Goal: Navigation & Orientation: Find specific page/section

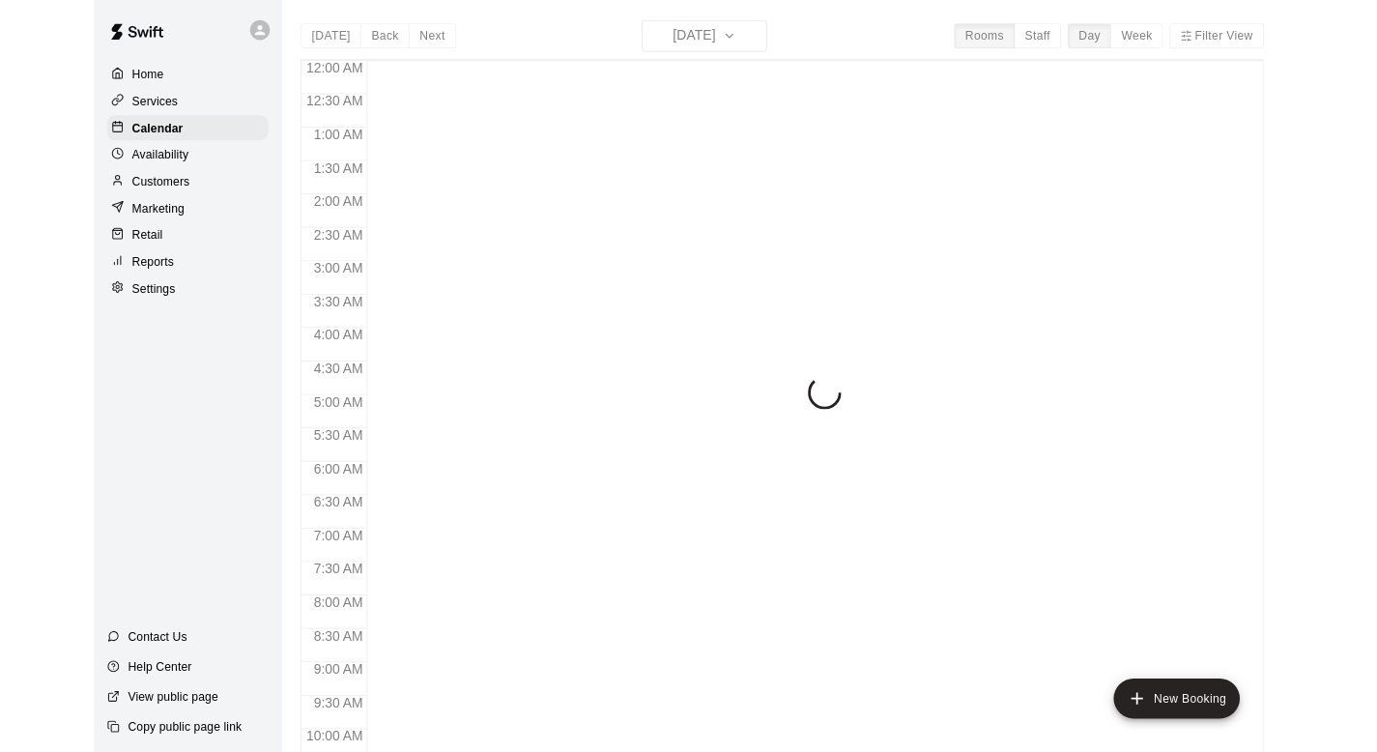
scroll to position [1034, 0]
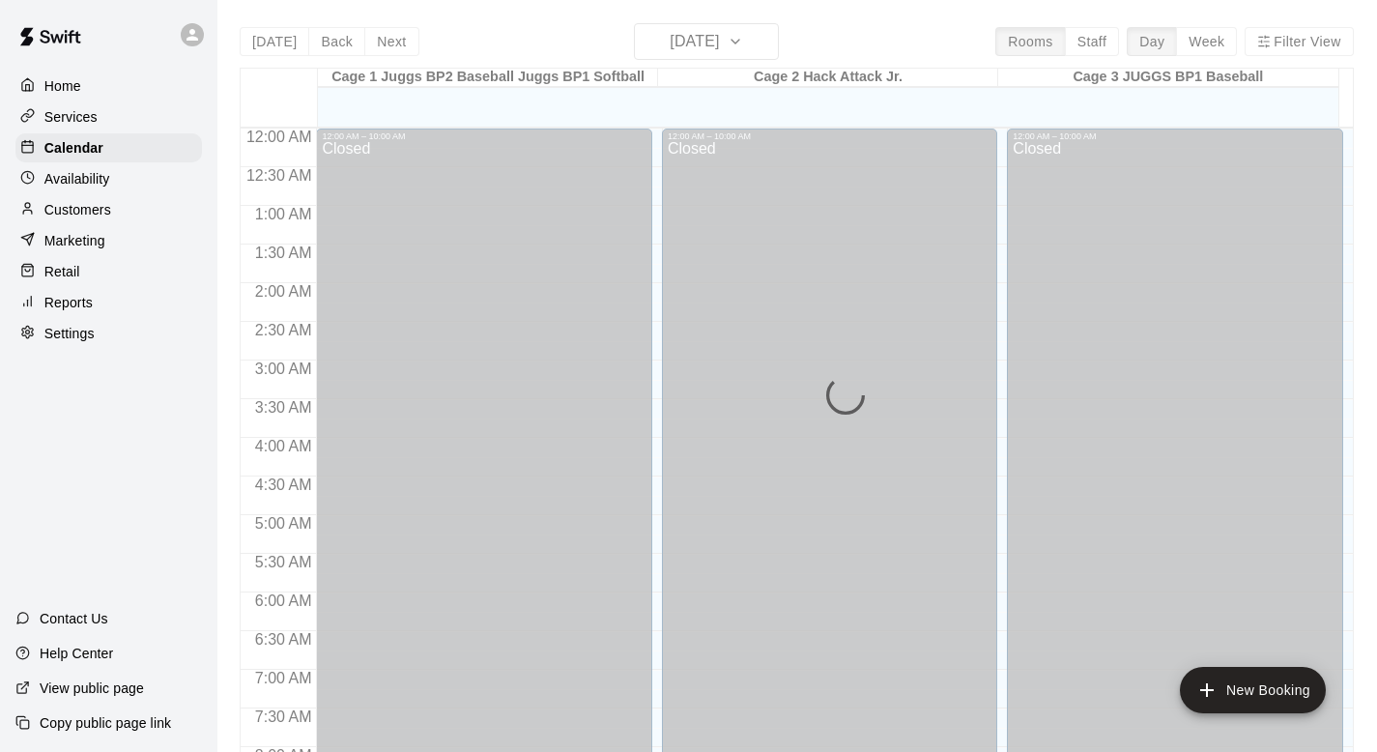
scroll to position [1152, 0]
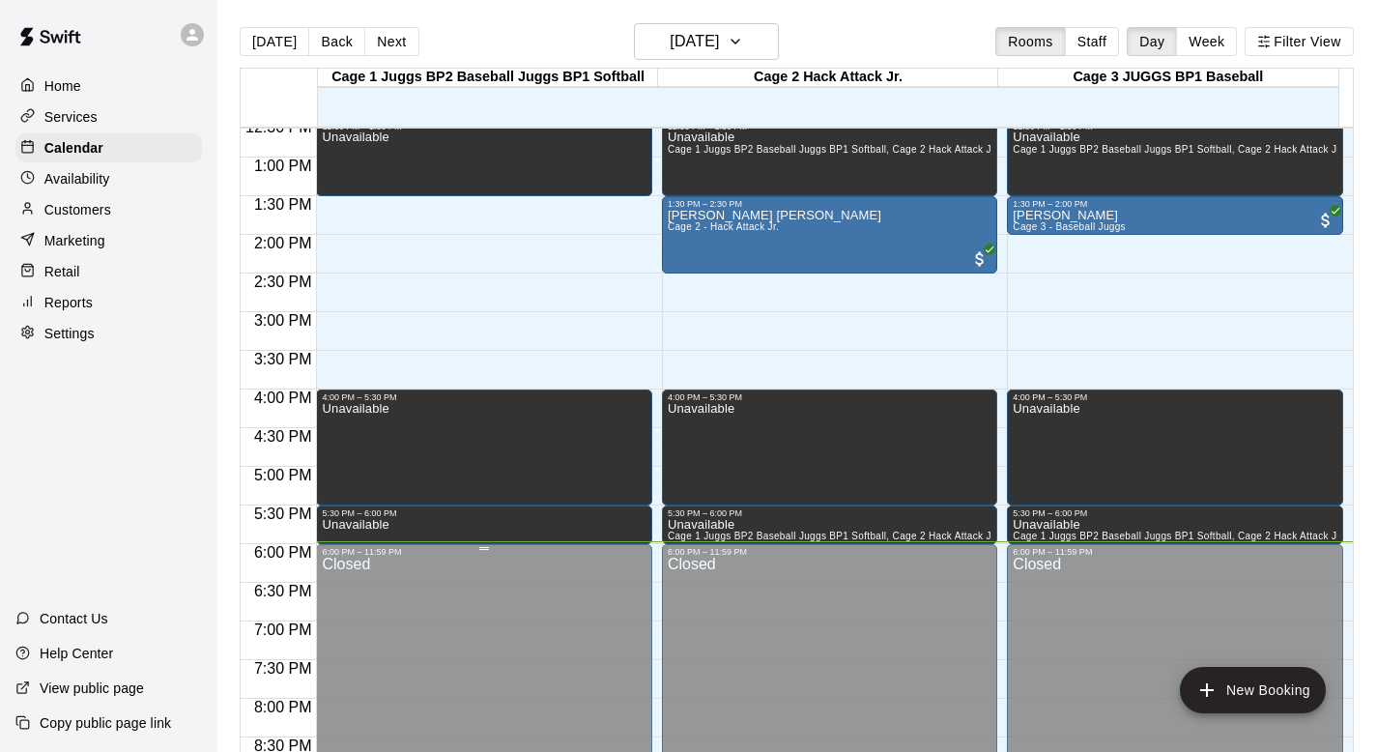
scroll to position [875, 0]
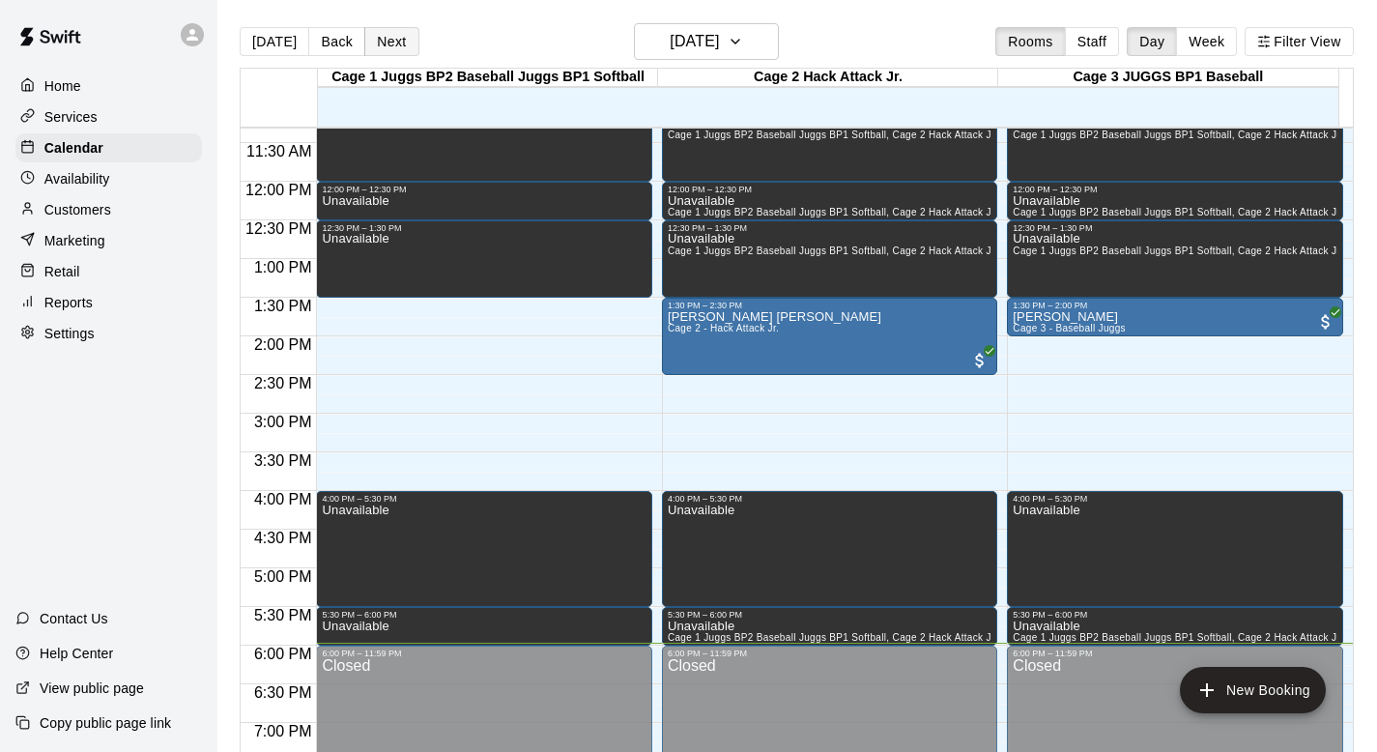
click at [393, 41] on button "Next" at bounding box center [391, 41] width 54 height 29
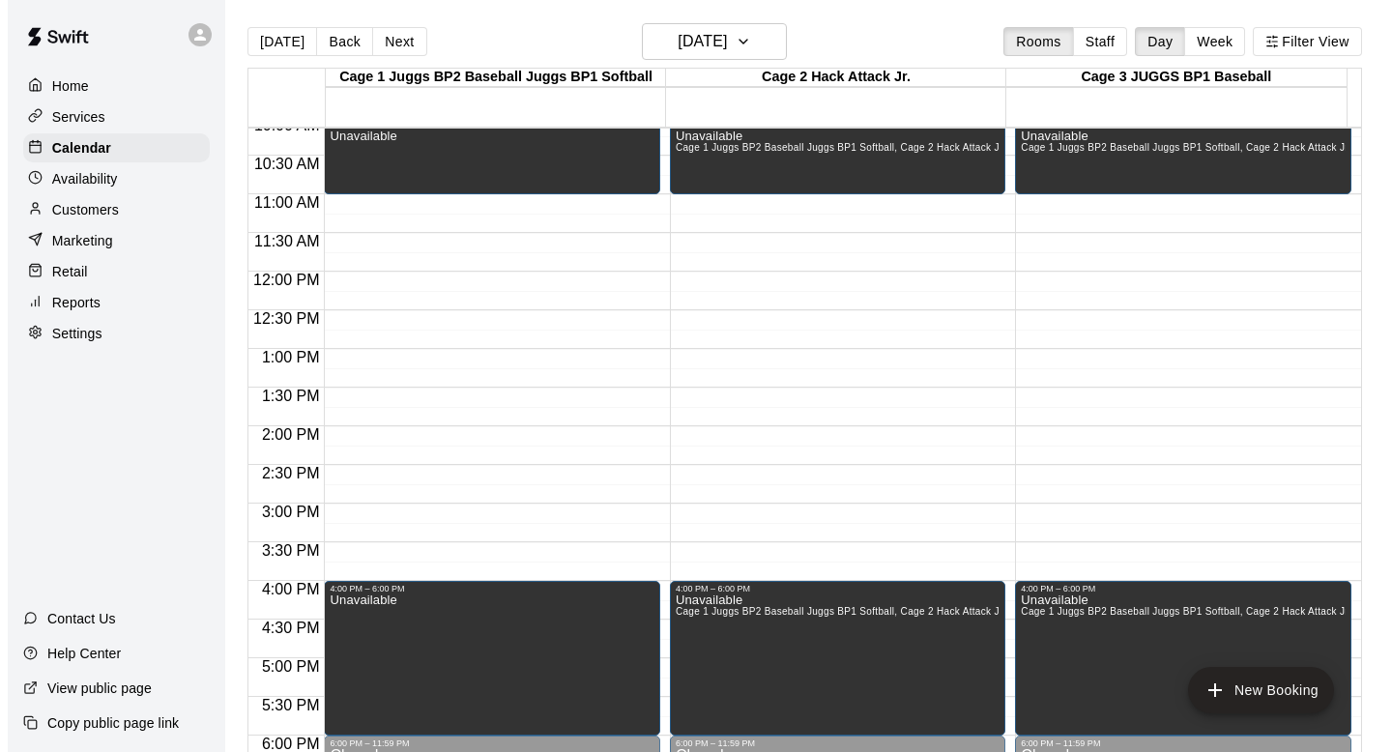
scroll to position [778, 0]
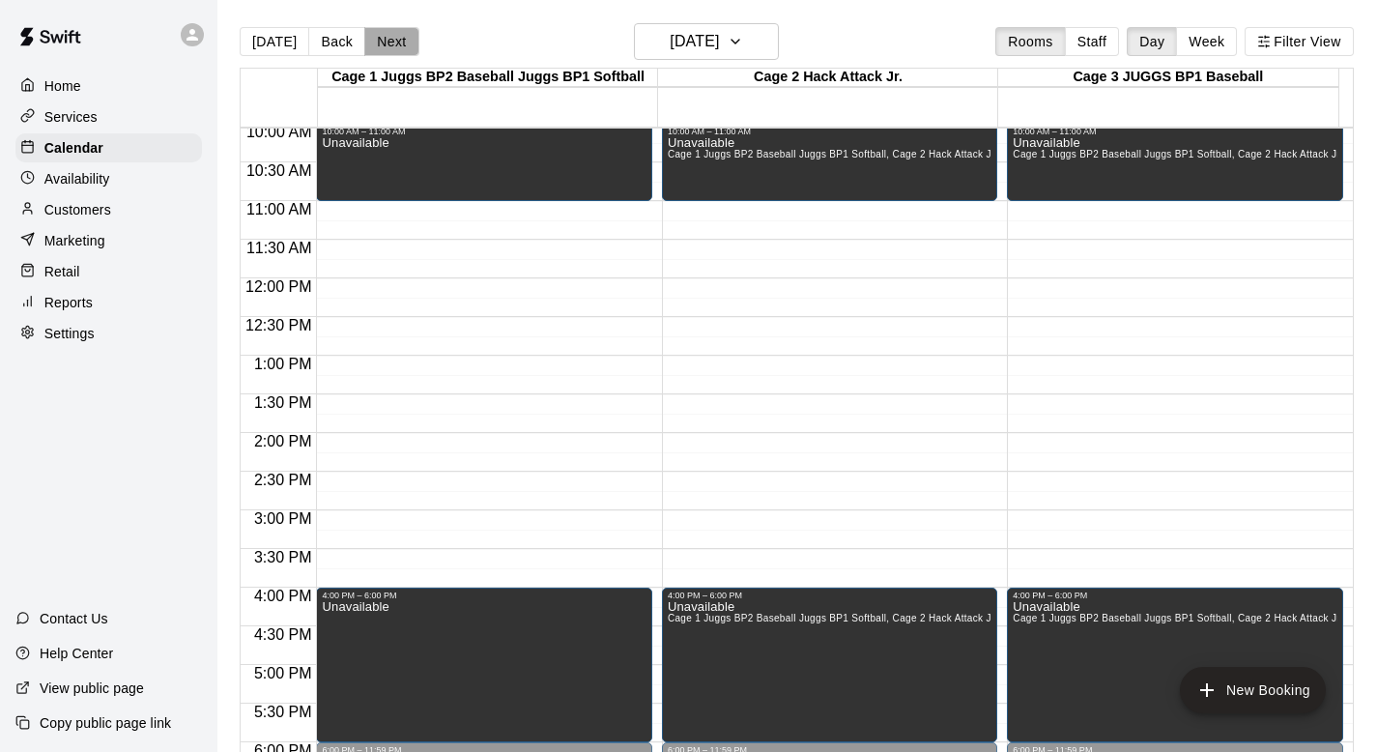
click at [383, 37] on button "Next" at bounding box center [391, 41] width 54 height 29
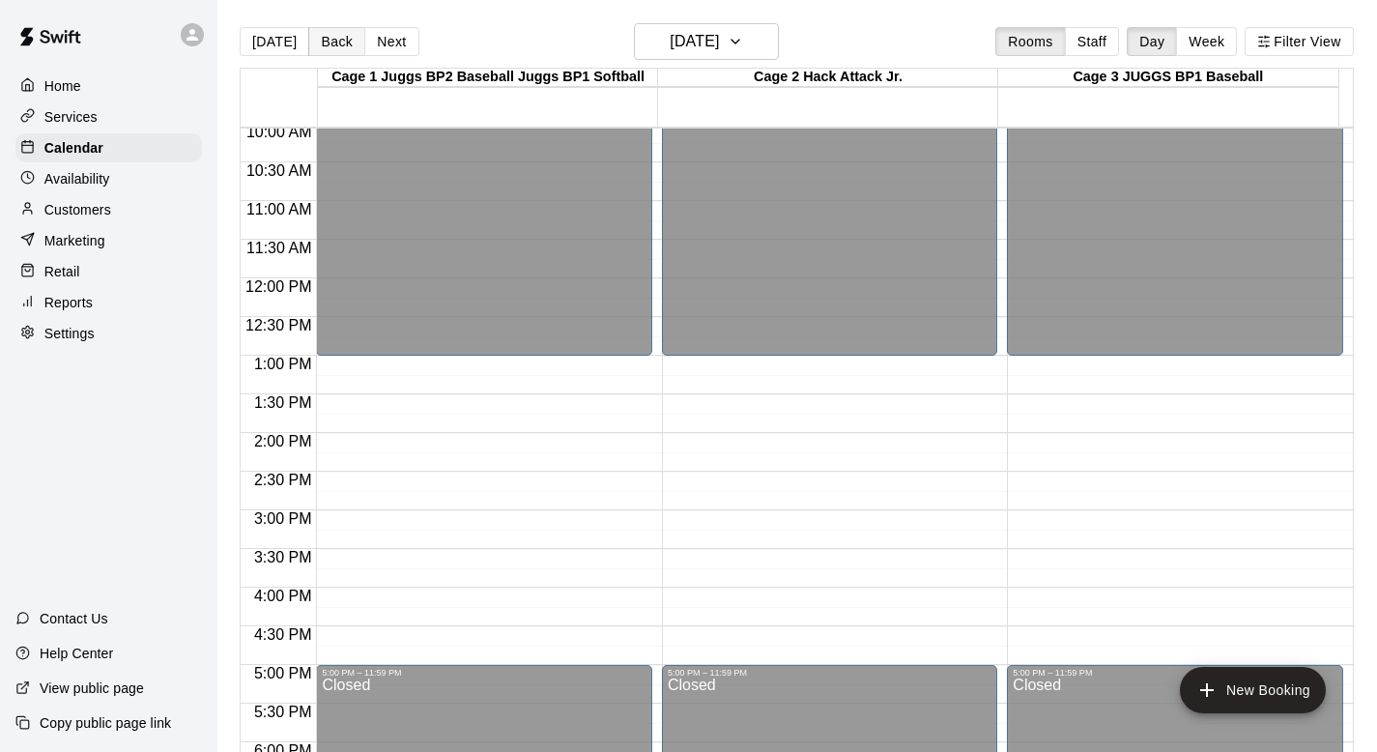
click at [333, 43] on button "Back" at bounding box center [336, 41] width 57 height 29
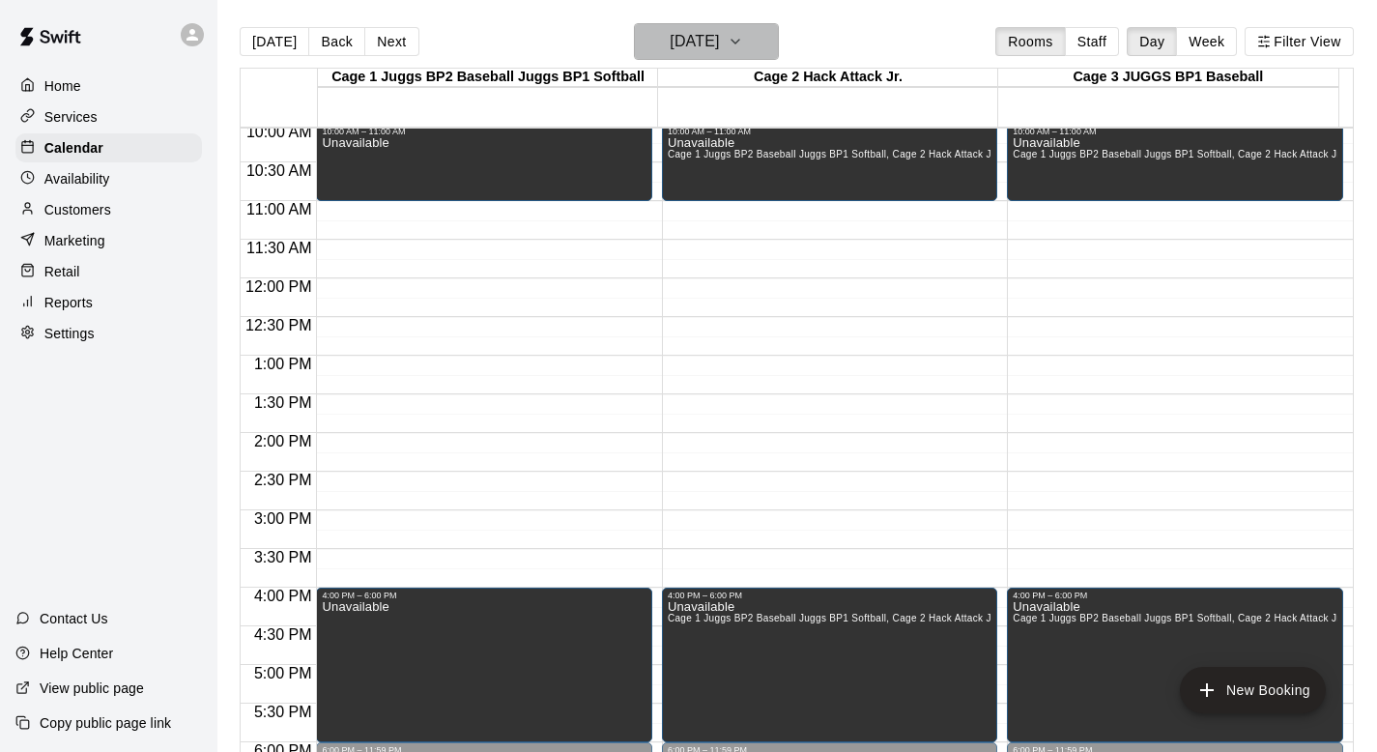
click at [739, 42] on icon "button" at bounding box center [736, 42] width 8 height 4
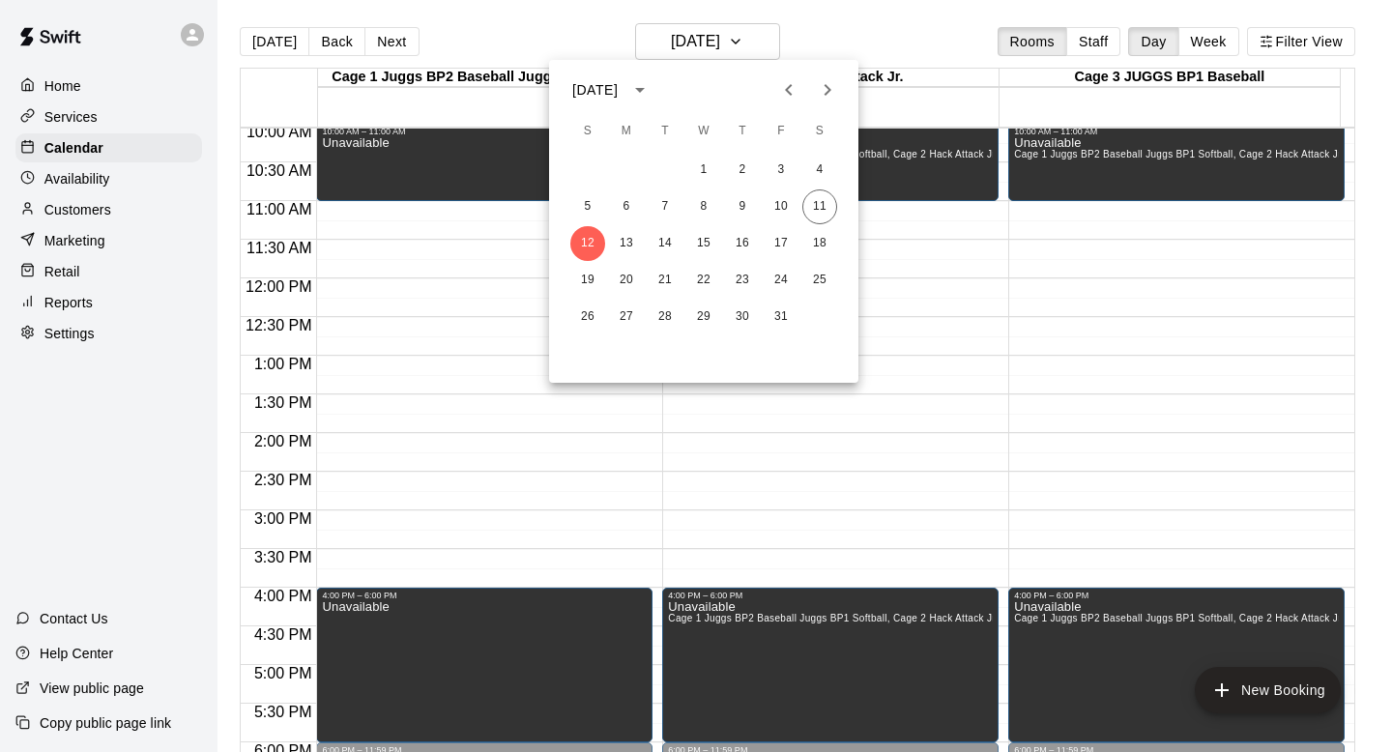
click at [651, 83] on icon "calendar view is open, switch to year view" at bounding box center [639, 89] width 23 height 23
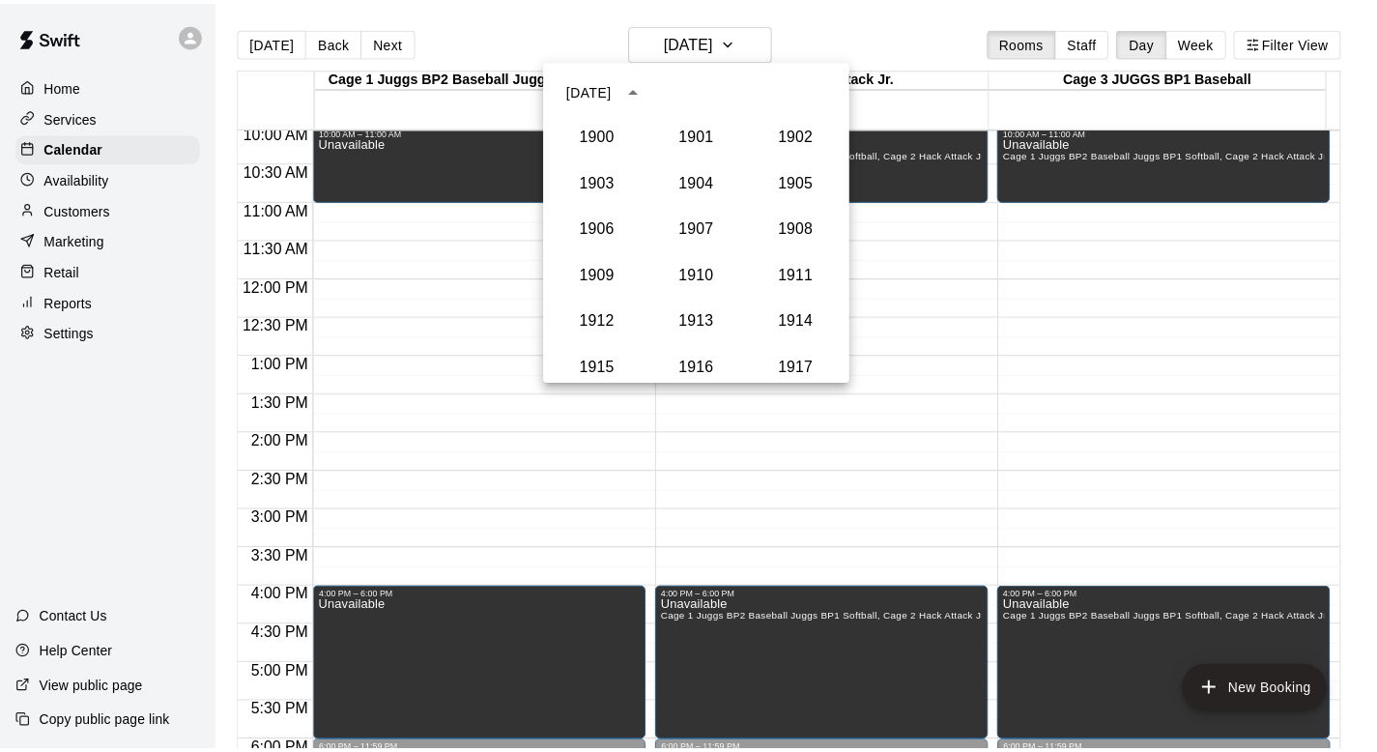
scroll to position [1790, 0]
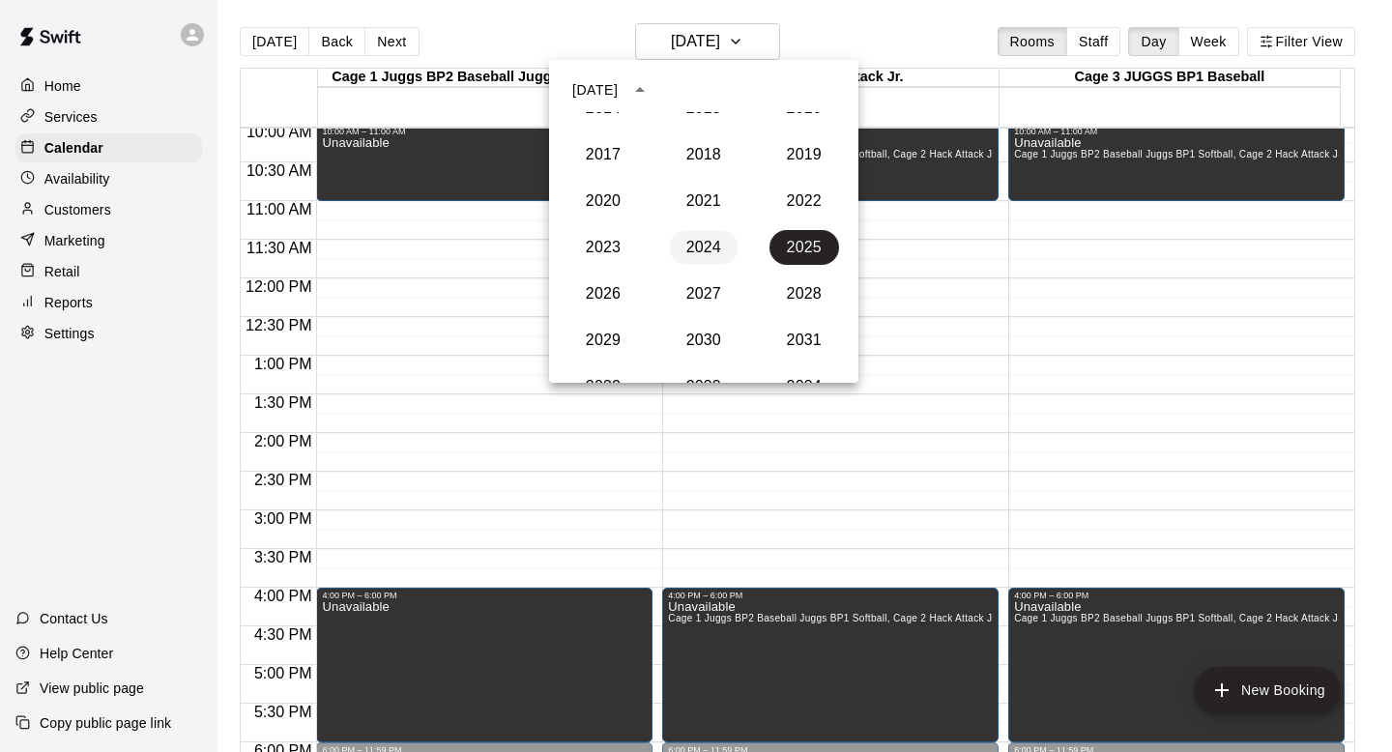
click at [686, 243] on button "2024" at bounding box center [704, 247] width 70 height 35
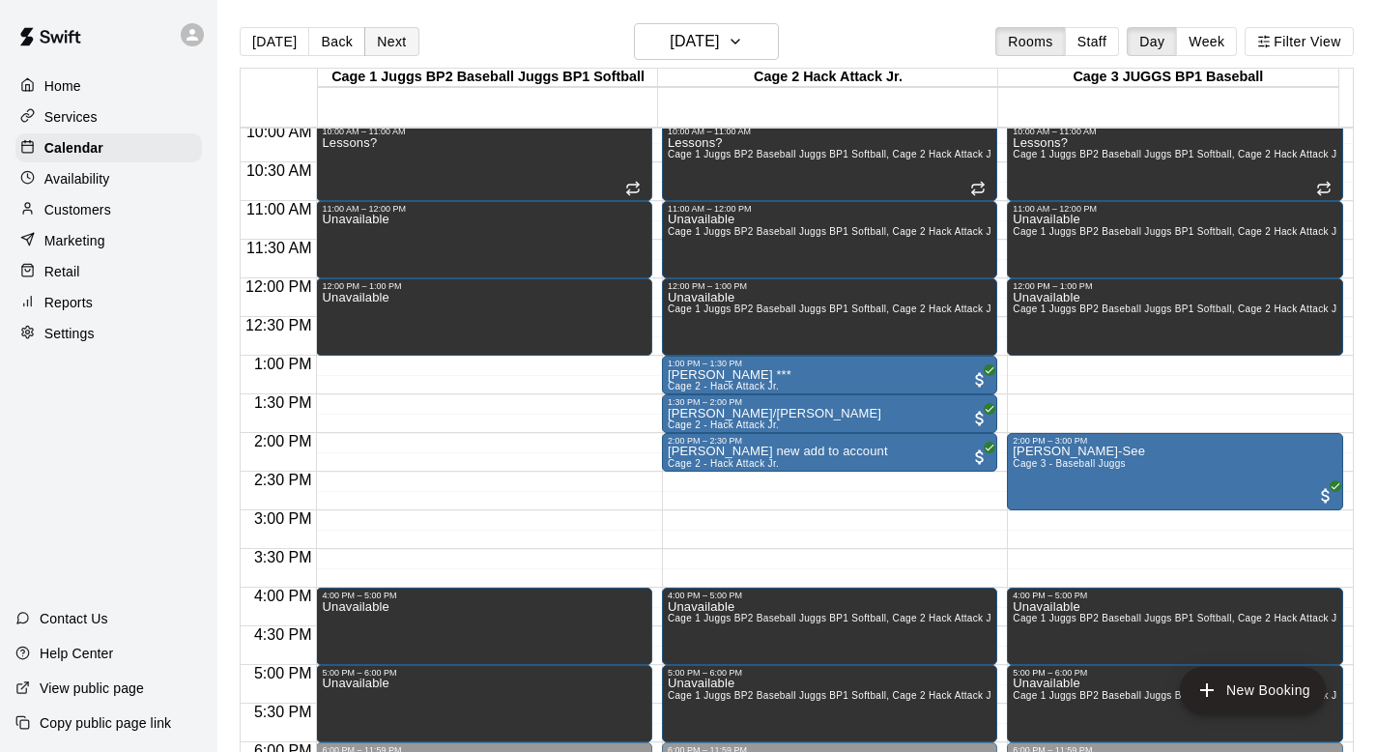
click at [377, 38] on button "Next" at bounding box center [391, 41] width 54 height 29
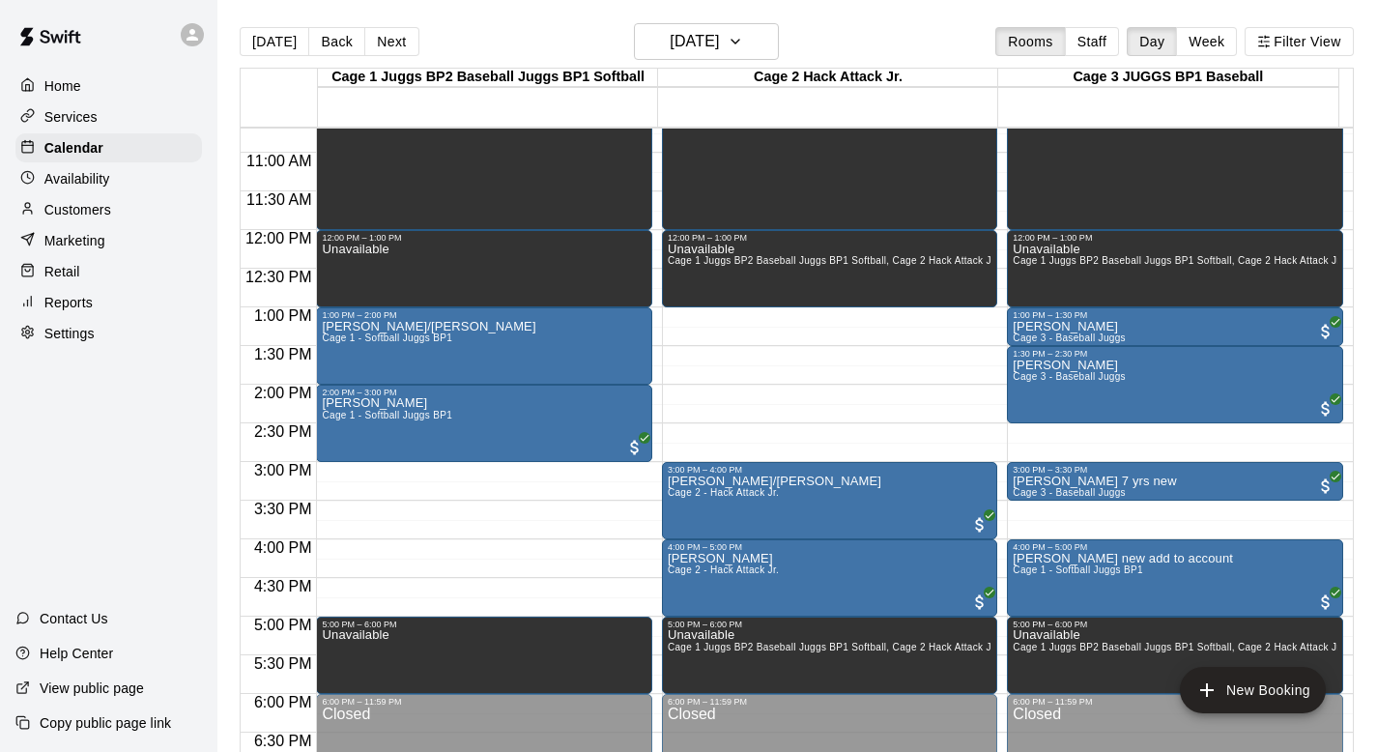
scroll to position [829, 0]
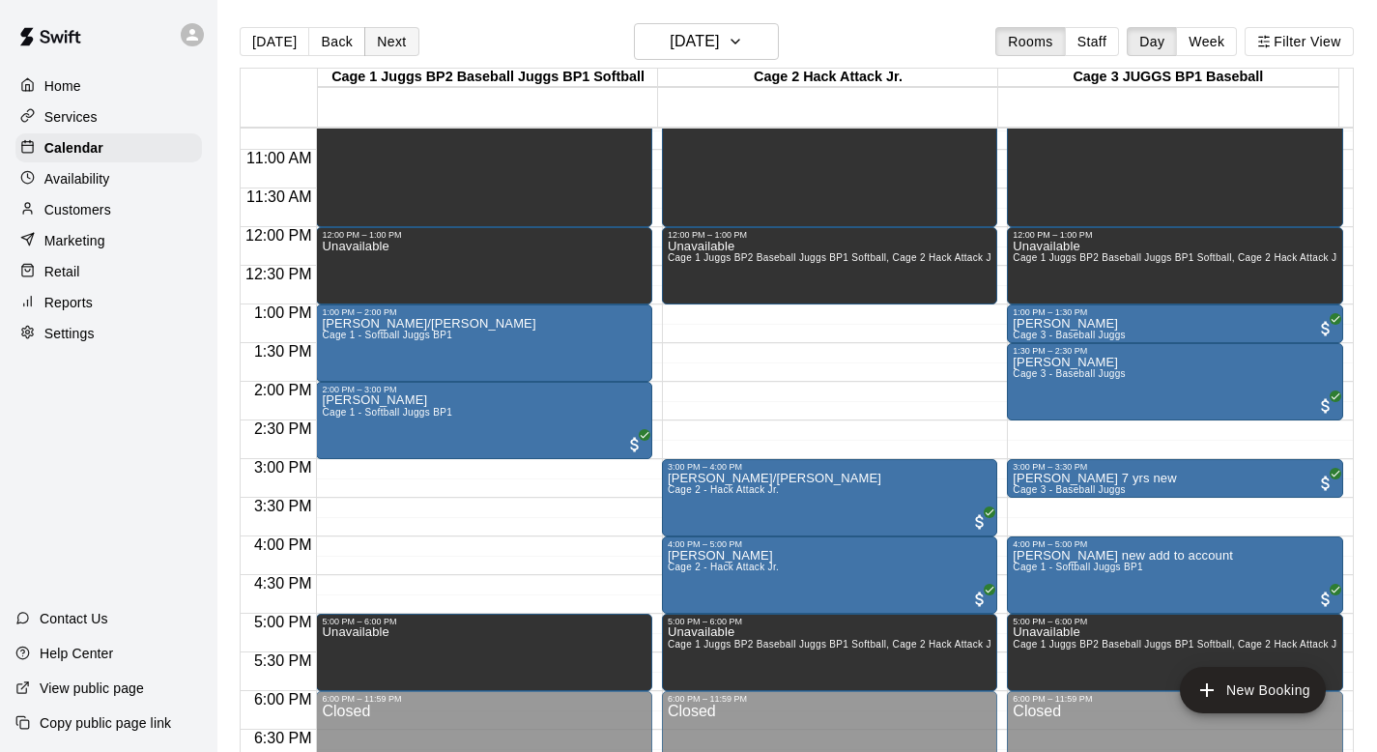
click at [385, 41] on button "Next" at bounding box center [391, 41] width 54 height 29
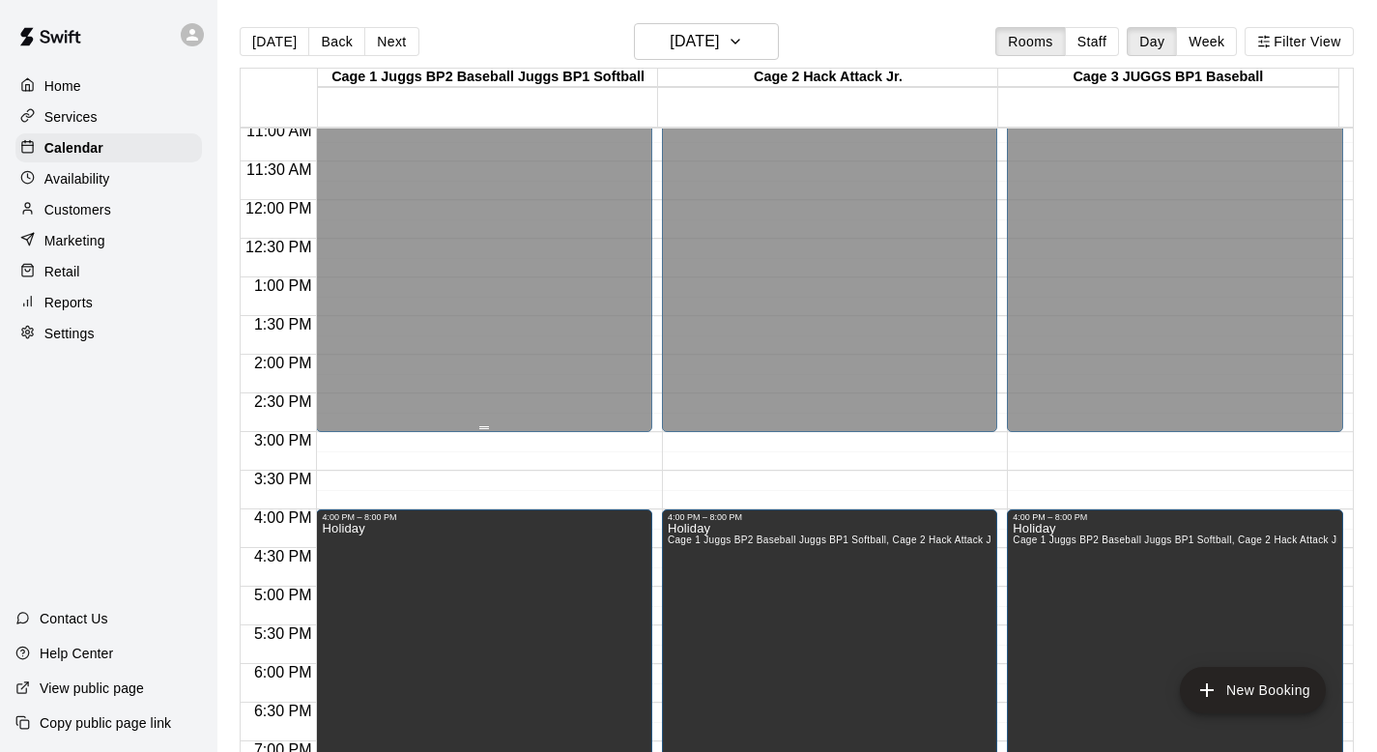
scroll to position [877, 0]
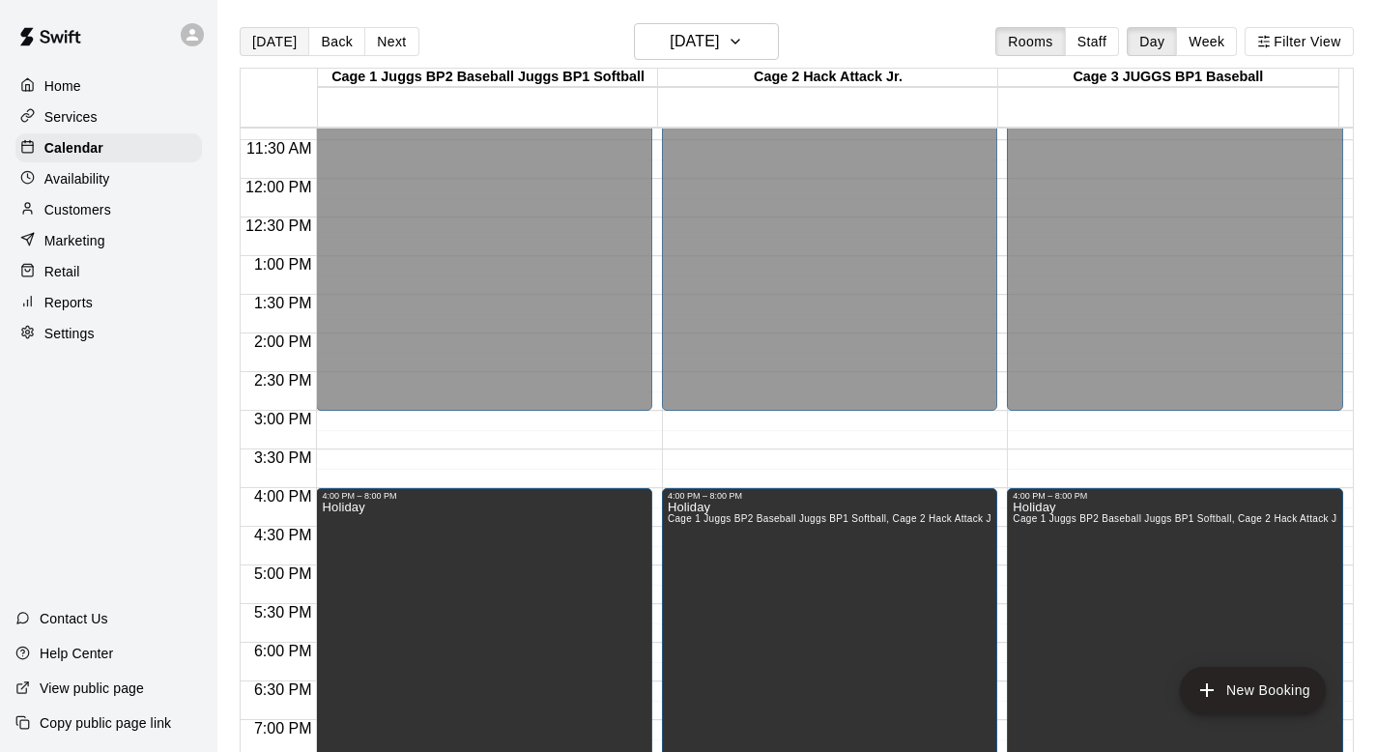
click at [261, 43] on button "[DATE]" at bounding box center [275, 41] width 70 height 29
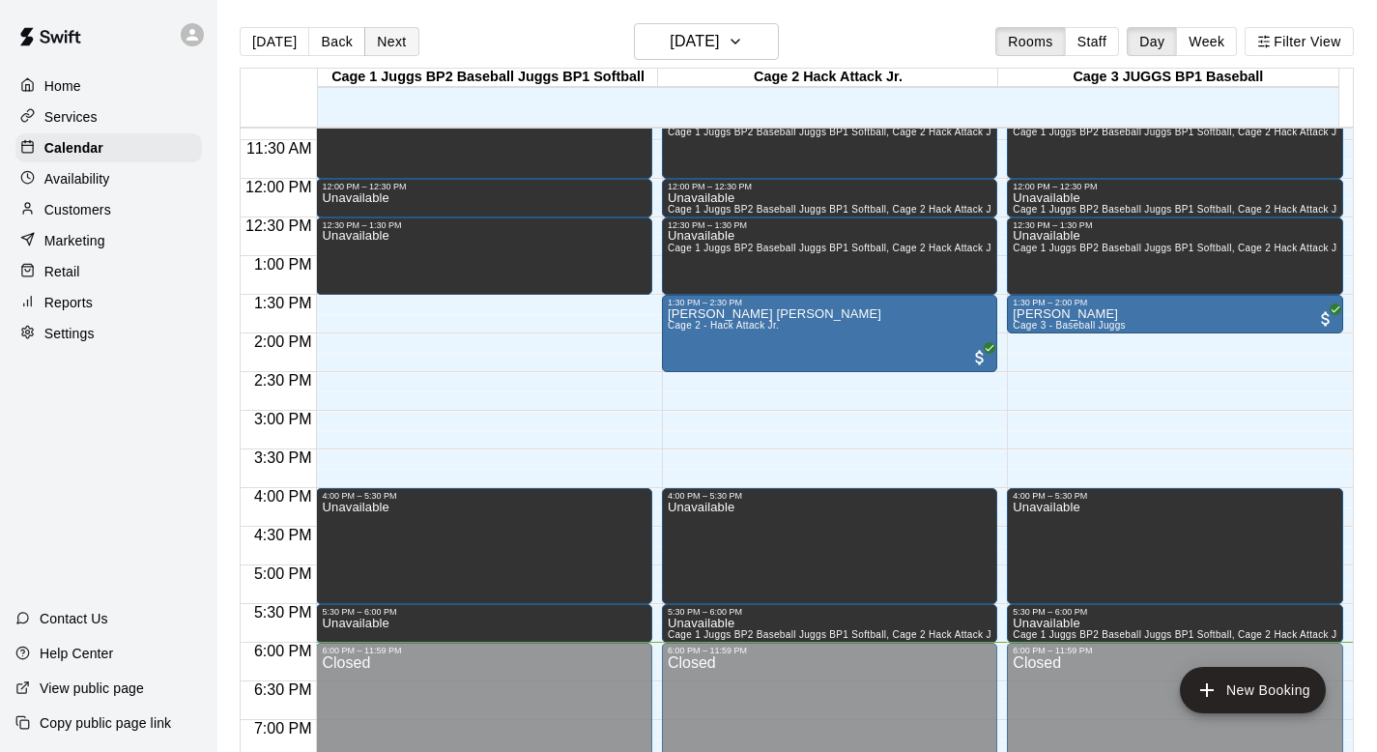
click at [373, 37] on button "Next" at bounding box center [391, 41] width 54 height 29
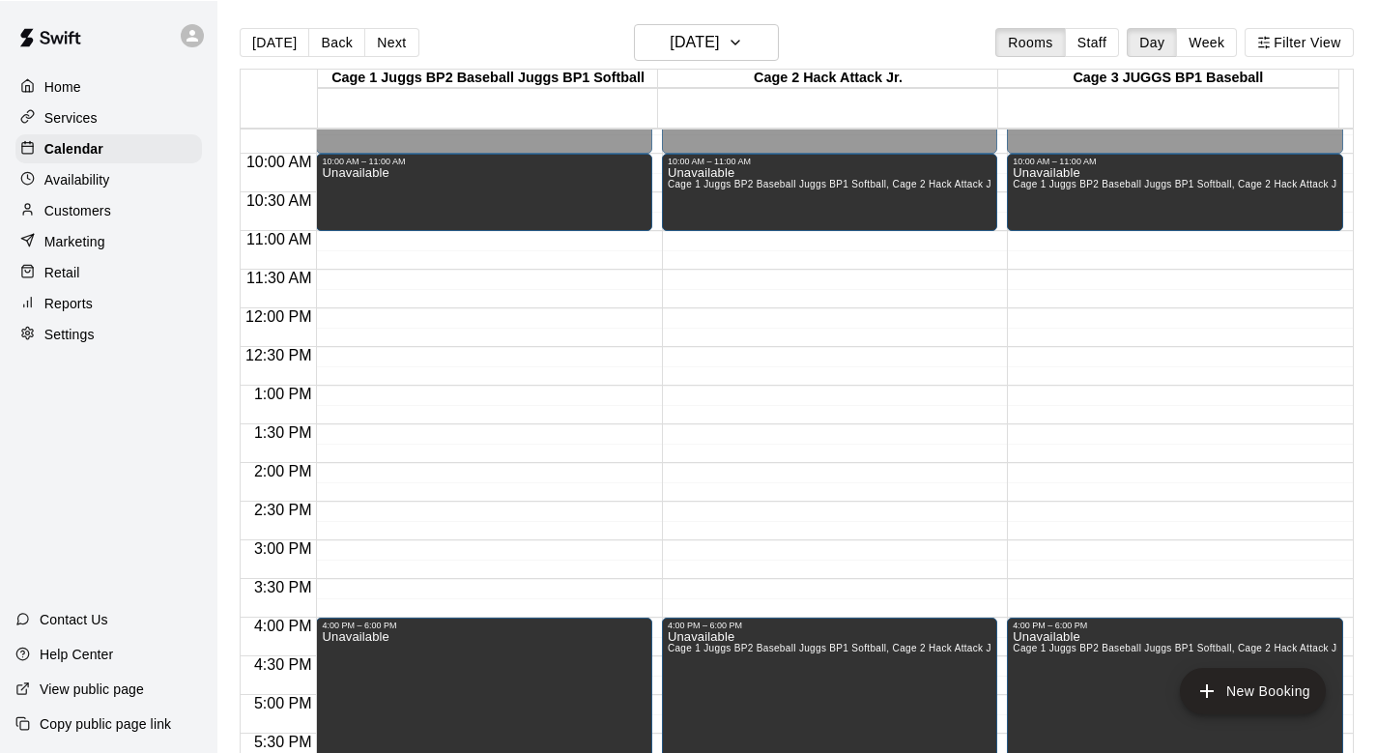
scroll to position [750, 0]
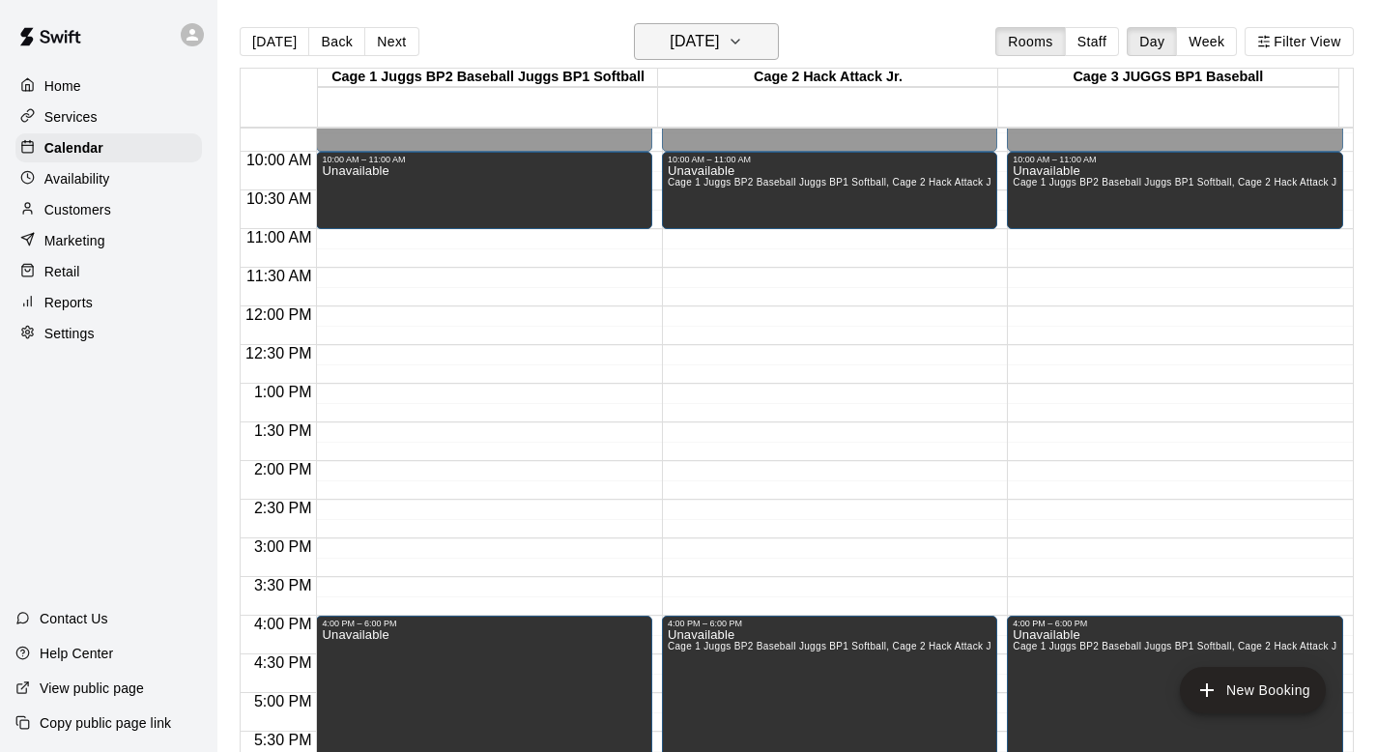
click at [739, 41] on icon "button" at bounding box center [736, 42] width 8 height 4
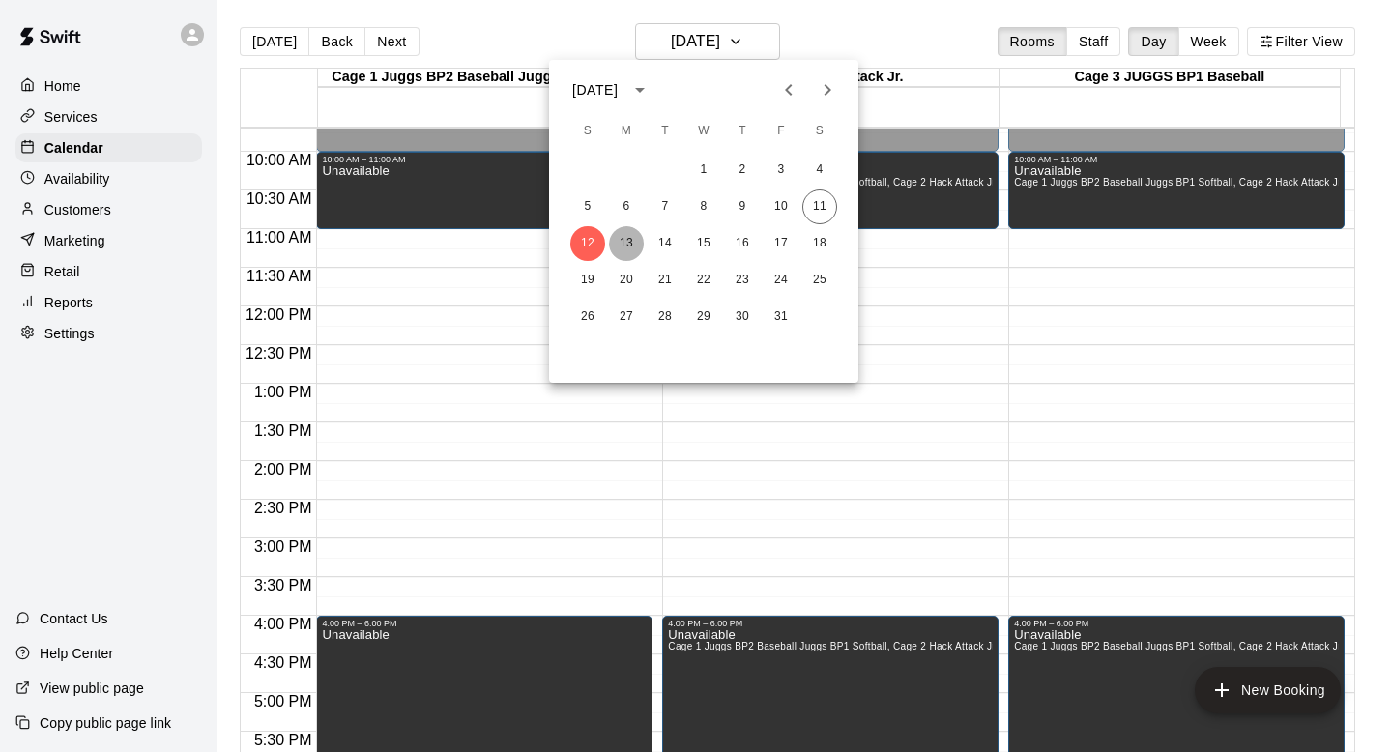
click at [625, 237] on button "13" at bounding box center [626, 243] width 35 height 35
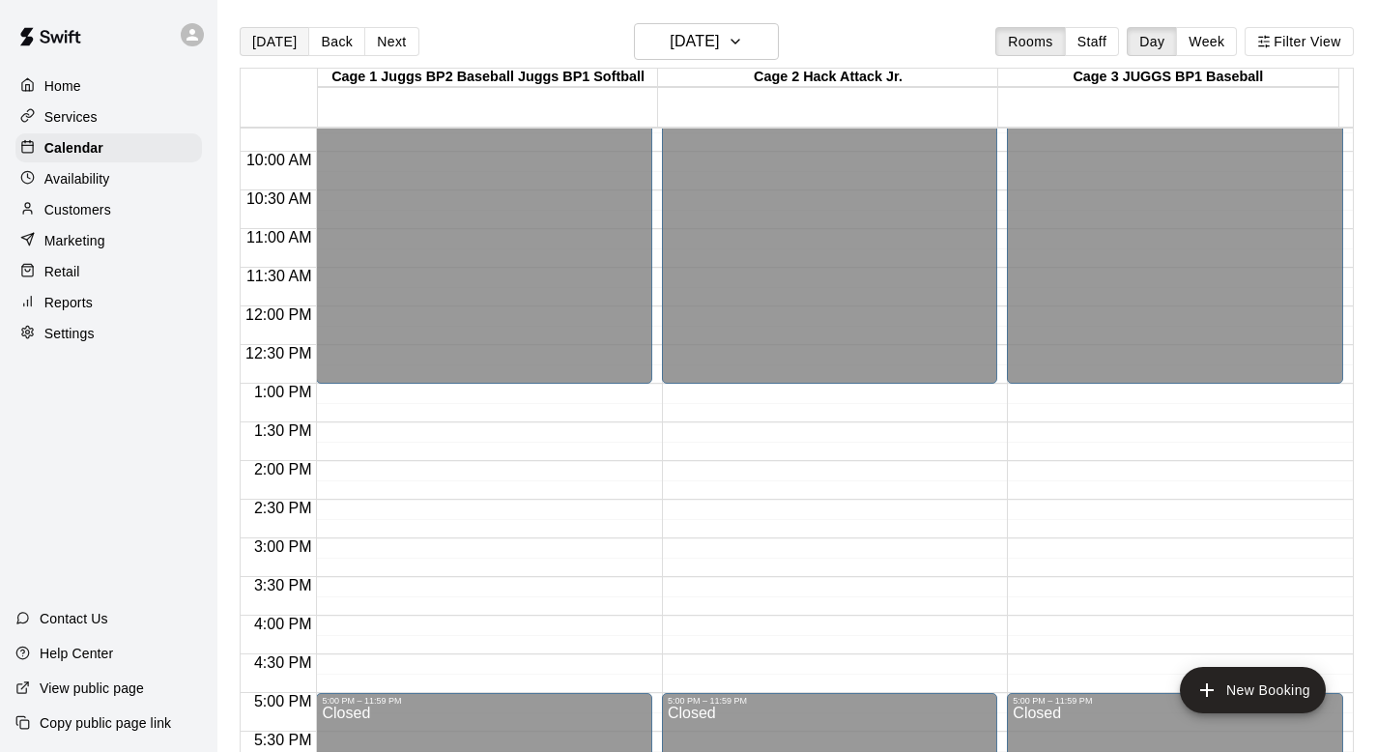
click at [274, 38] on button "[DATE]" at bounding box center [275, 41] width 70 height 29
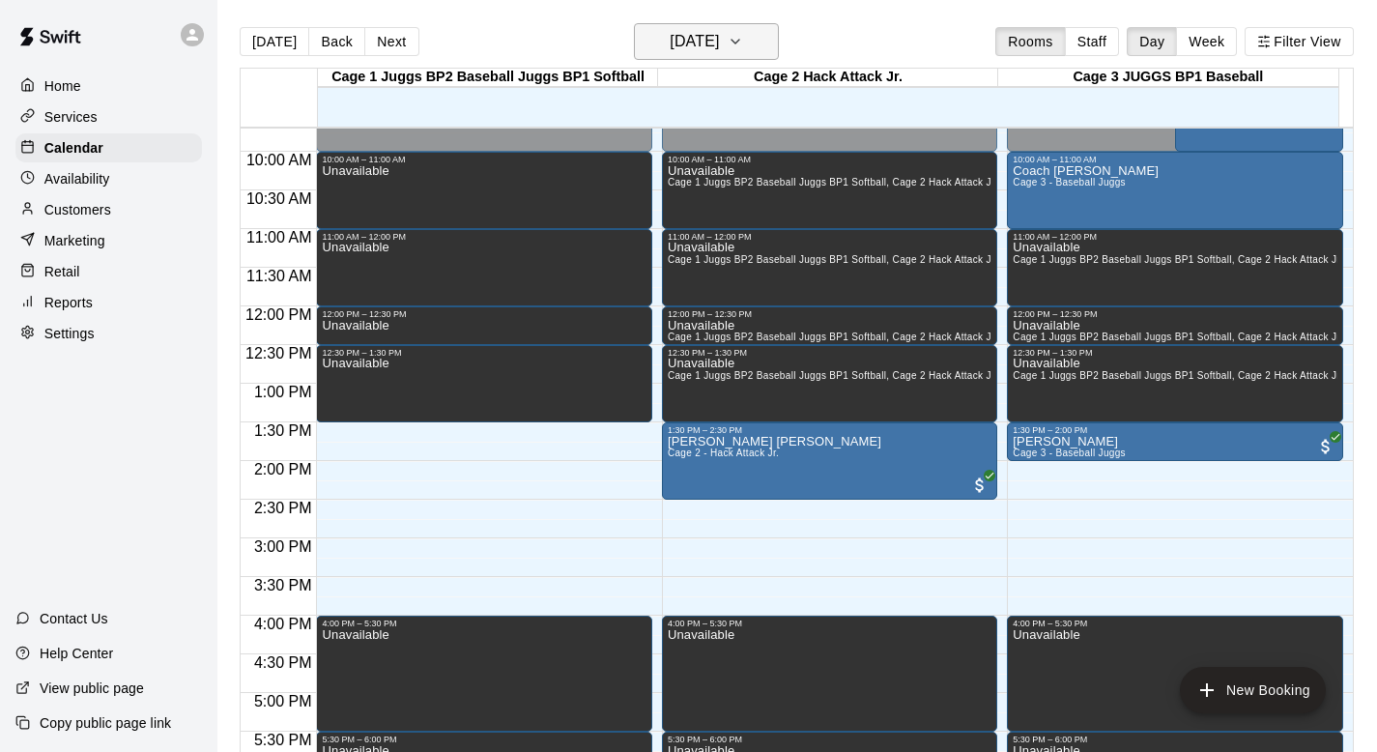
click at [743, 40] on icon "button" at bounding box center [735, 41] width 15 height 23
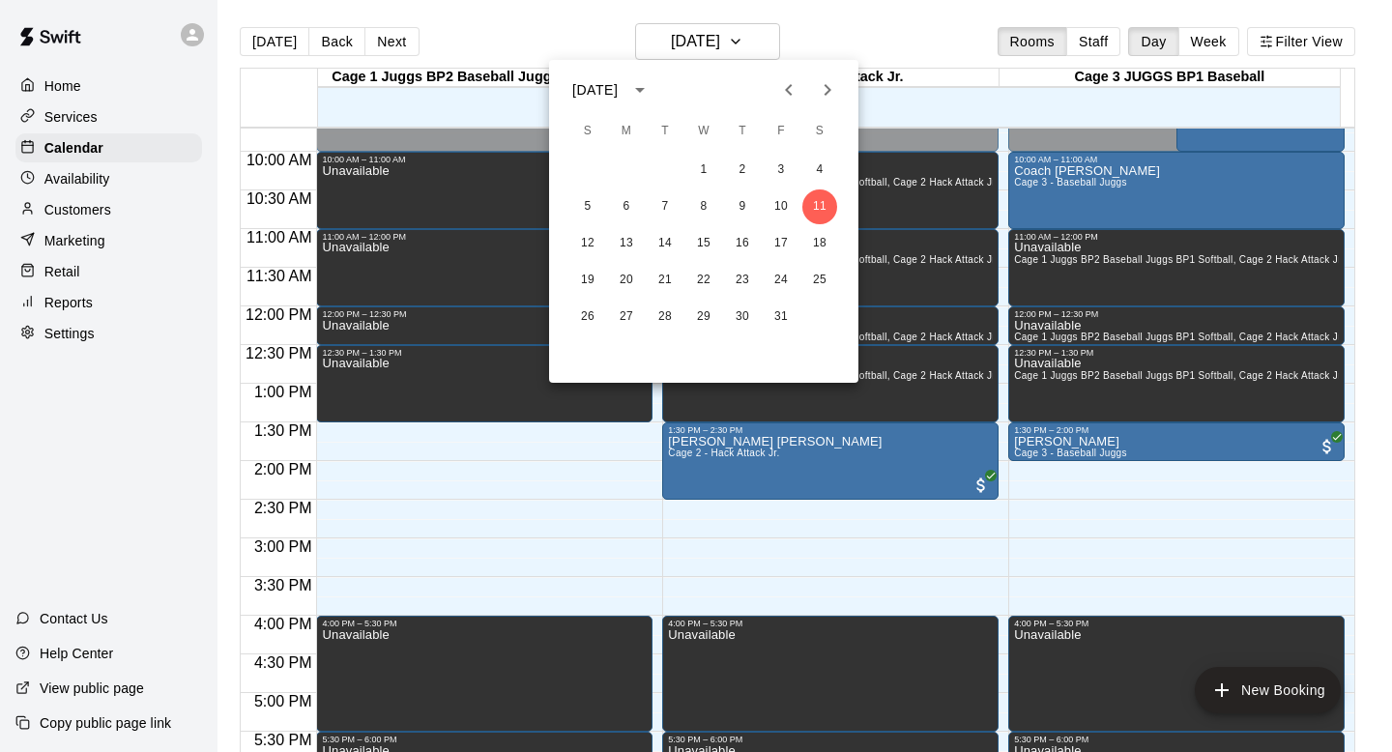
click at [474, 35] on div at bounding box center [696, 376] width 1392 height 752
